Goal: Task Accomplishment & Management: Manage account settings

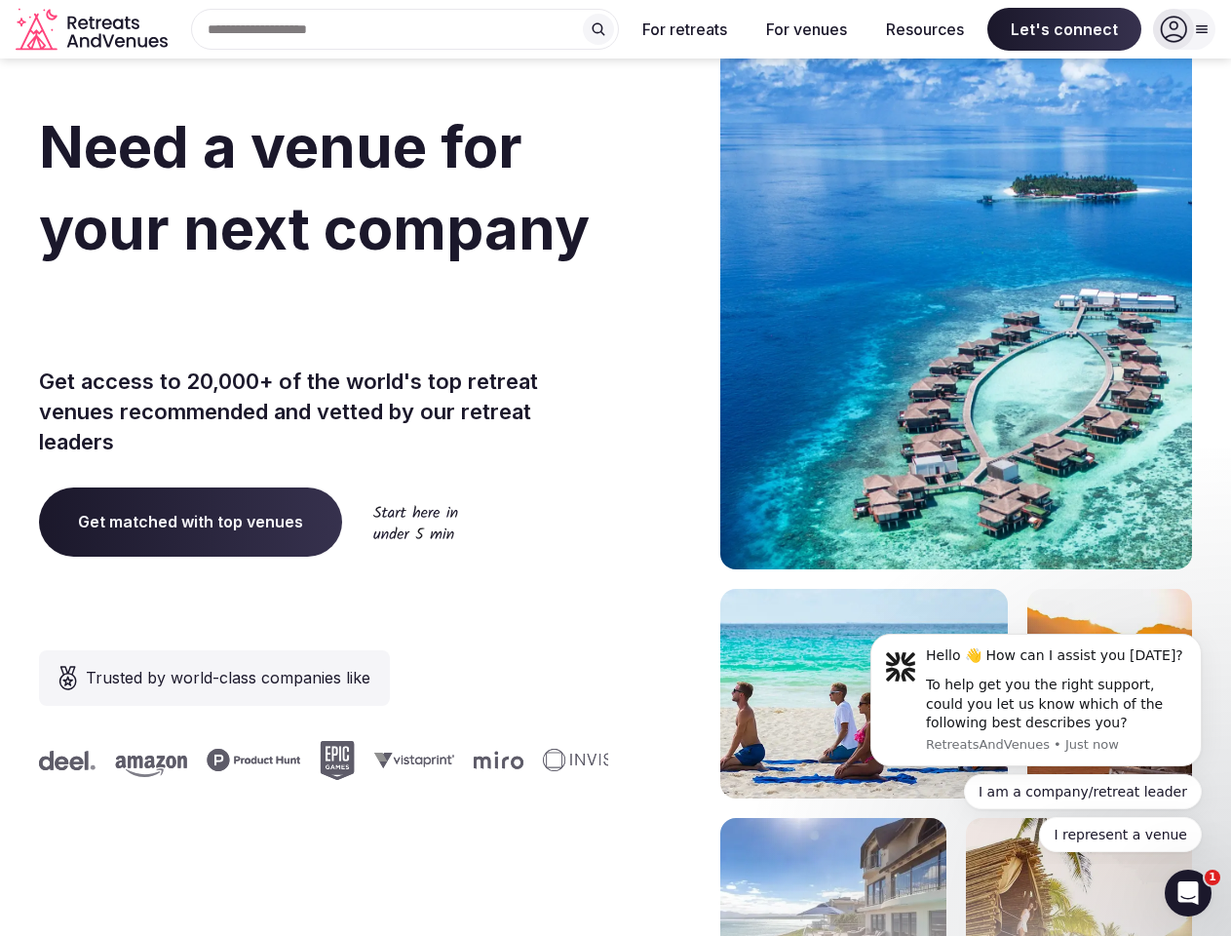
click at [615, 468] on div "Need a venue for your next company incentive trip? Get access to 20,000+ of the…" at bounding box center [615, 583] width 1153 height 1175
click at [406, 29] on div "Search Popular Destinations [GEOGRAPHIC_DATA], [GEOGRAPHIC_DATA] [GEOGRAPHIC_DA…" at bounding box center [397, 29] width 444 height 41
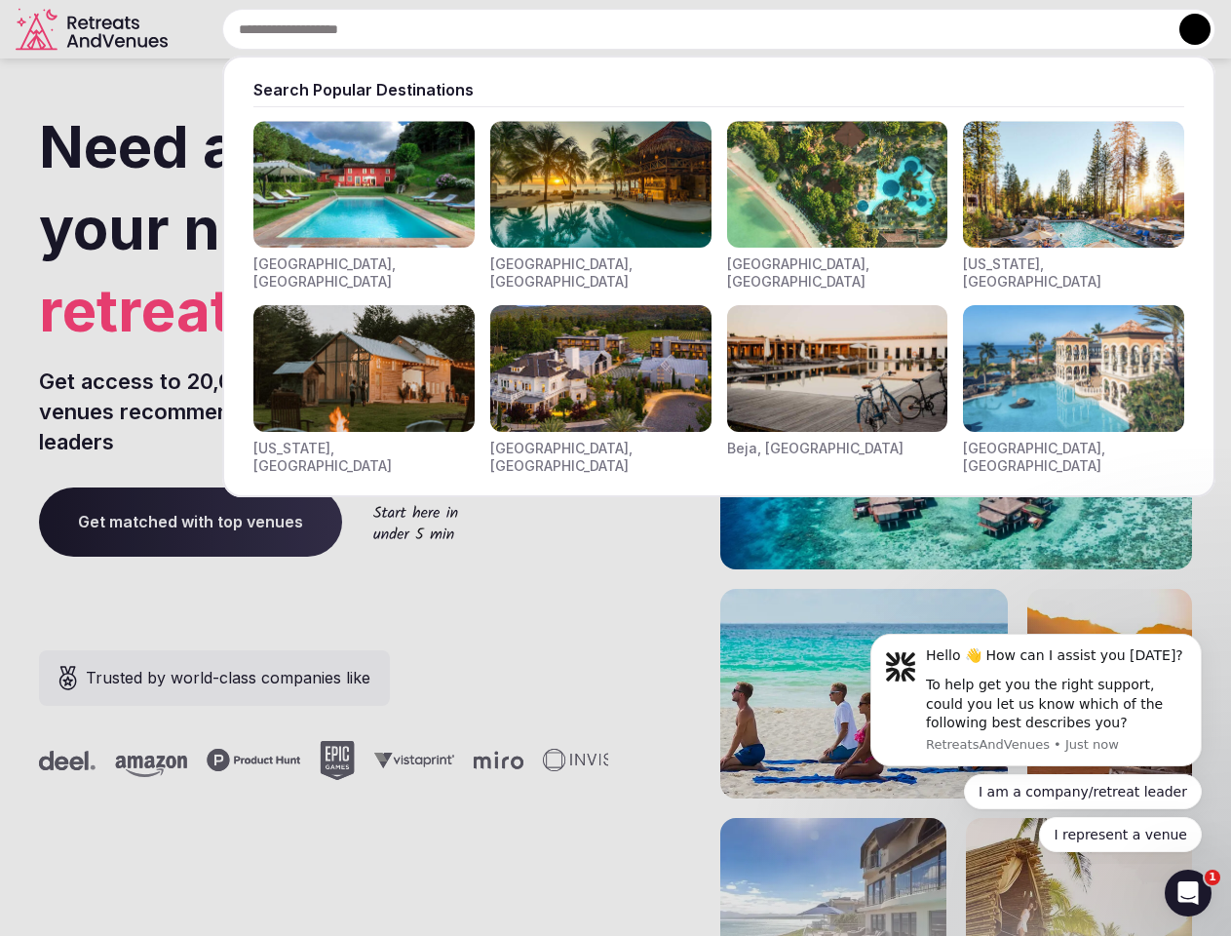
click at [599, 29] on input "text" at bounding box center [718, 29] width 993 height 41
click at [685, 29] on input "text" at bounding box center [718, 29] width 993 height 41
click at [806, 29] on input "text" at bounding box center [718, 29] width 993 height 41
click at [925, 29] on input "text" at bounding box center [718, 29] width 993 height 41
click at [1065, 29] on input "text" at bounding box center [718, 29] width 993 height 41
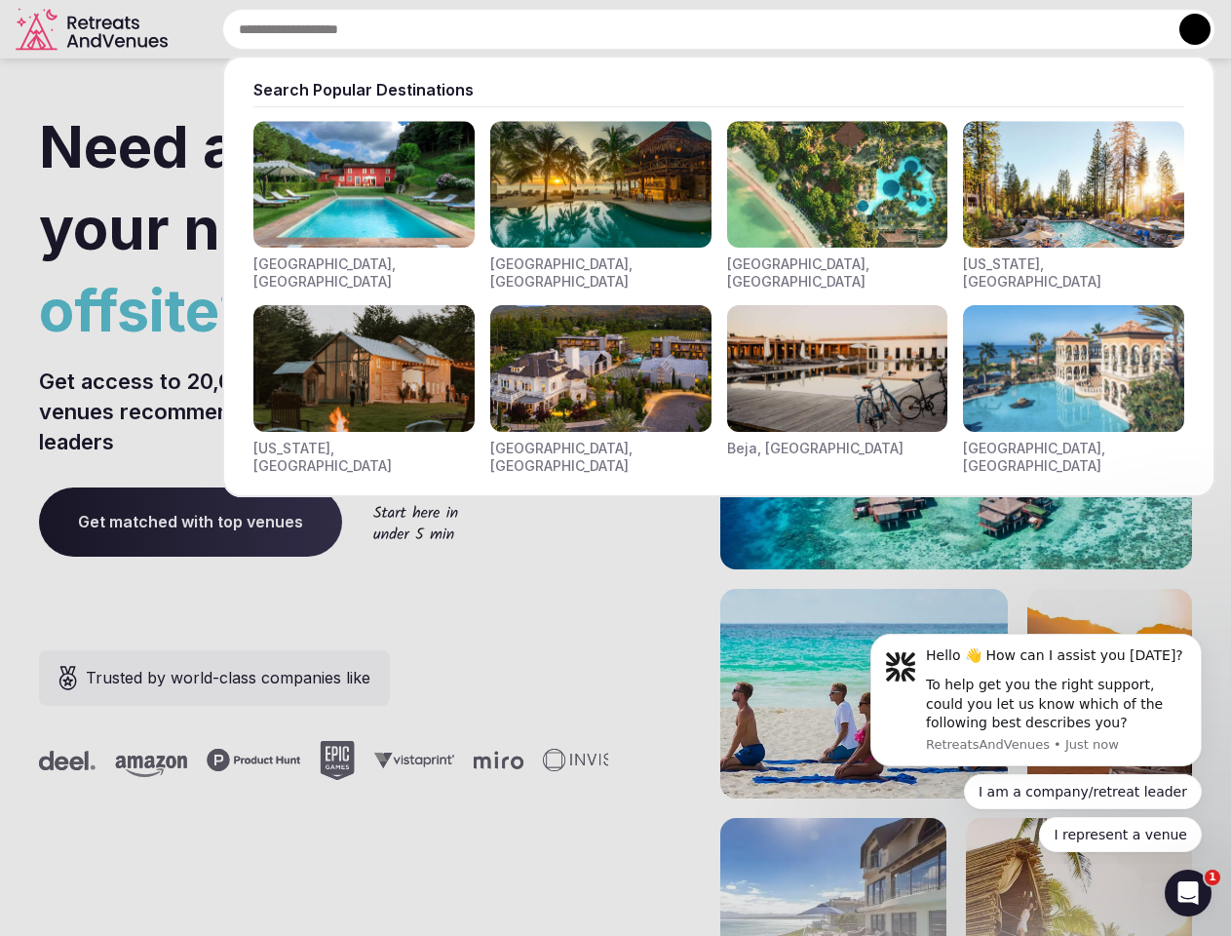
click at [1185, 29] on button at bounding box center [1195, 29] width 31 height 31
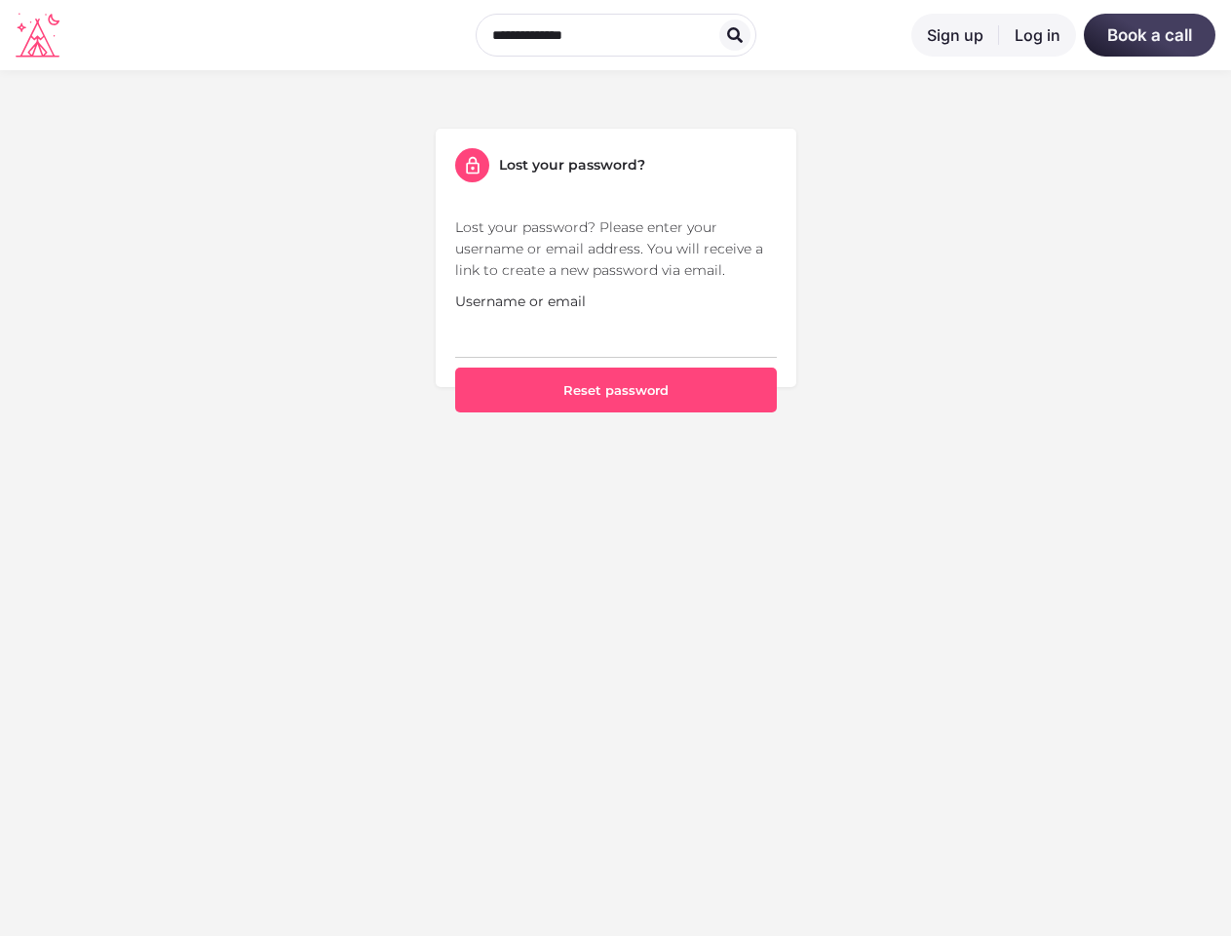
click at [615, 468] on section "Lost your password? Lost your password? Please enter your username or email add…" at bounding box center [615, 270] width 1231 height 401
click at [616, 390] on button "Reset password" at bounding box center [616, 390] width 322 height 45
